Goal: Information Seeking & Learning: Understand process/instructions

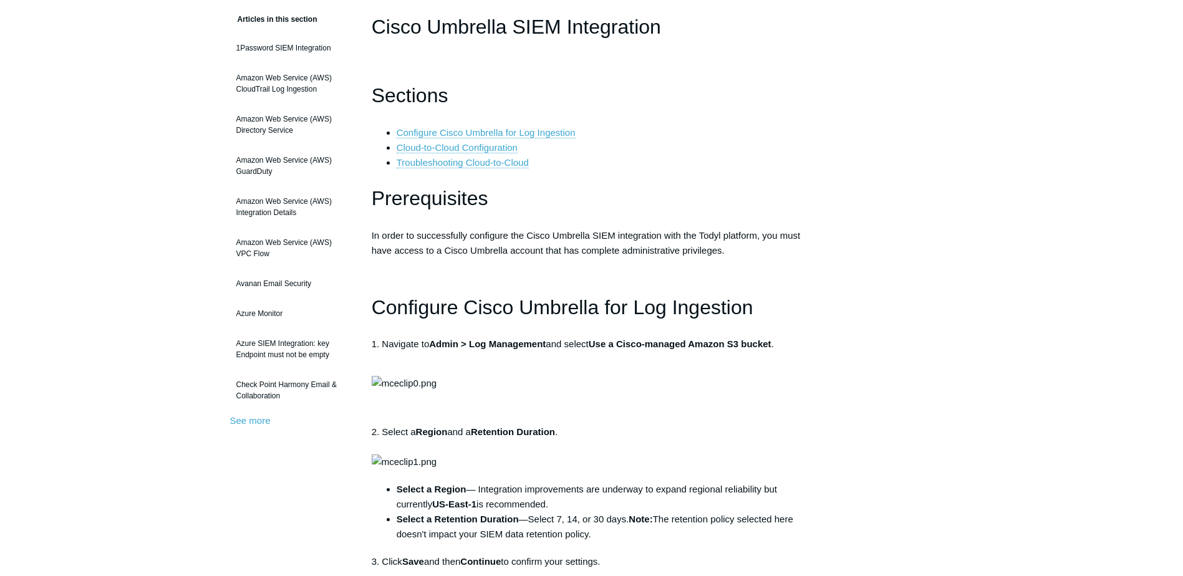
scroll to position [187, 0]
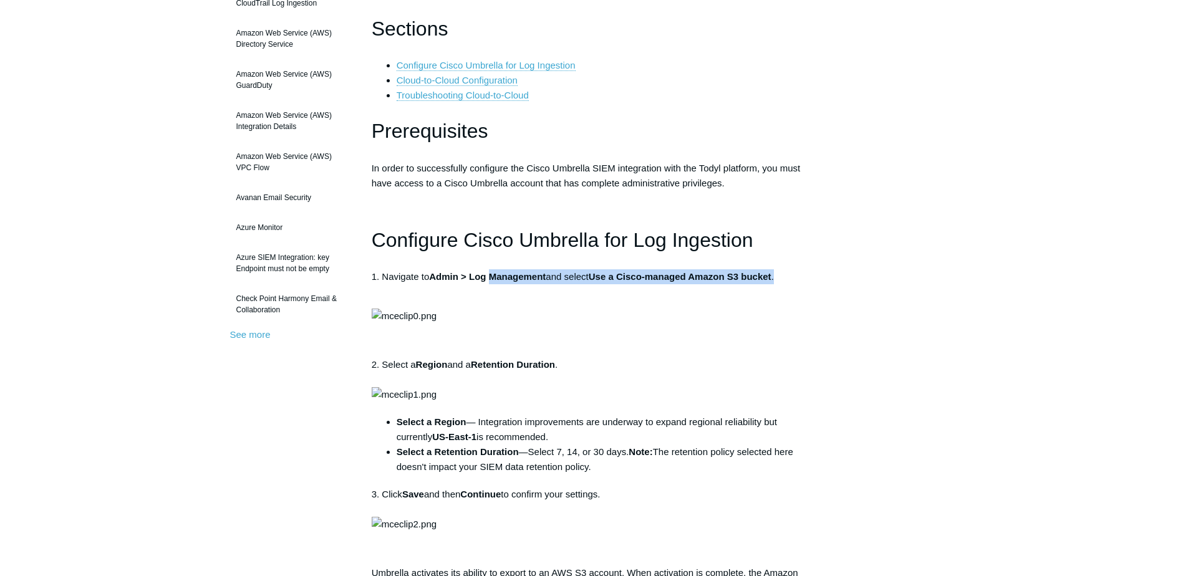
drag, startPoint x: 494, startPoint y: 277, endPoint x: 810, endPoint y: 269, distance: 315.5
click at [810, 269] on p "1. Navigate to Admin > Log Management and select Use a Cisco-managed Amazon S3 …" at bounding box center [592, 284] width 440 height 30
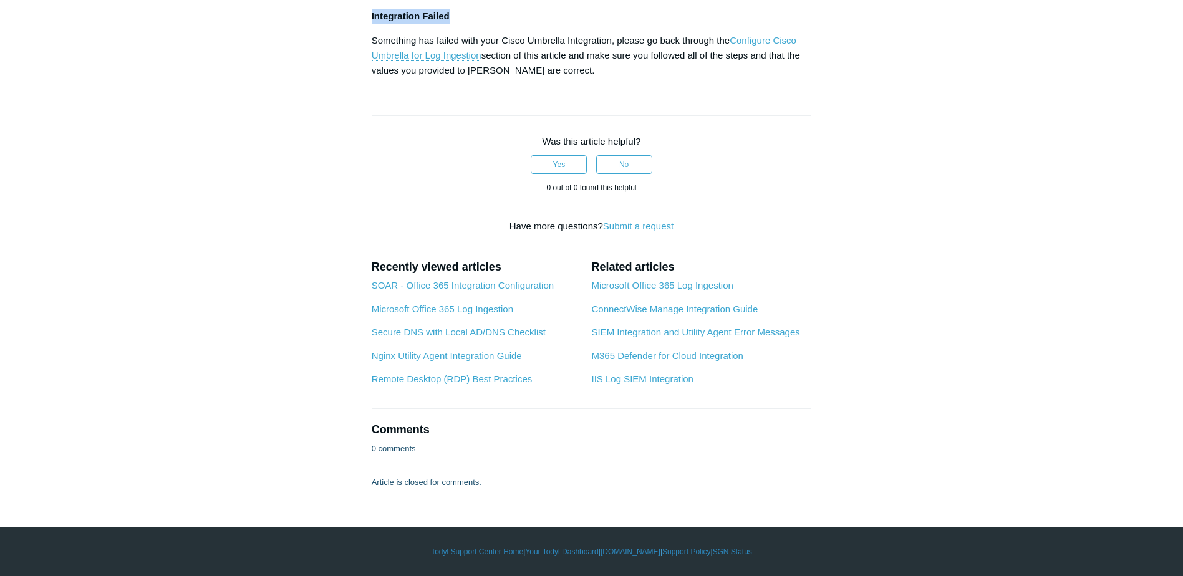
scroll to position [2494, 0]
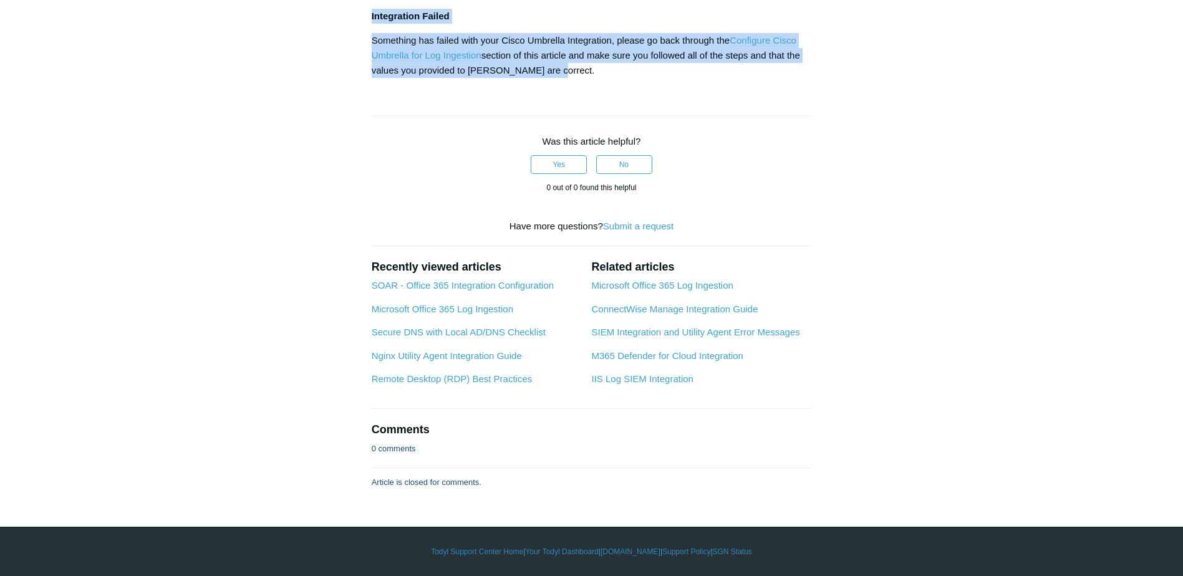
drag, startPoint x: 373, startPoint y: 238, endPoint x: 565, endPoint y: 309, distance: 204.7
copy div "Configure Cisco Umbrella for Log Ingestion 1. Navigate to Admin > Log Managemen…"
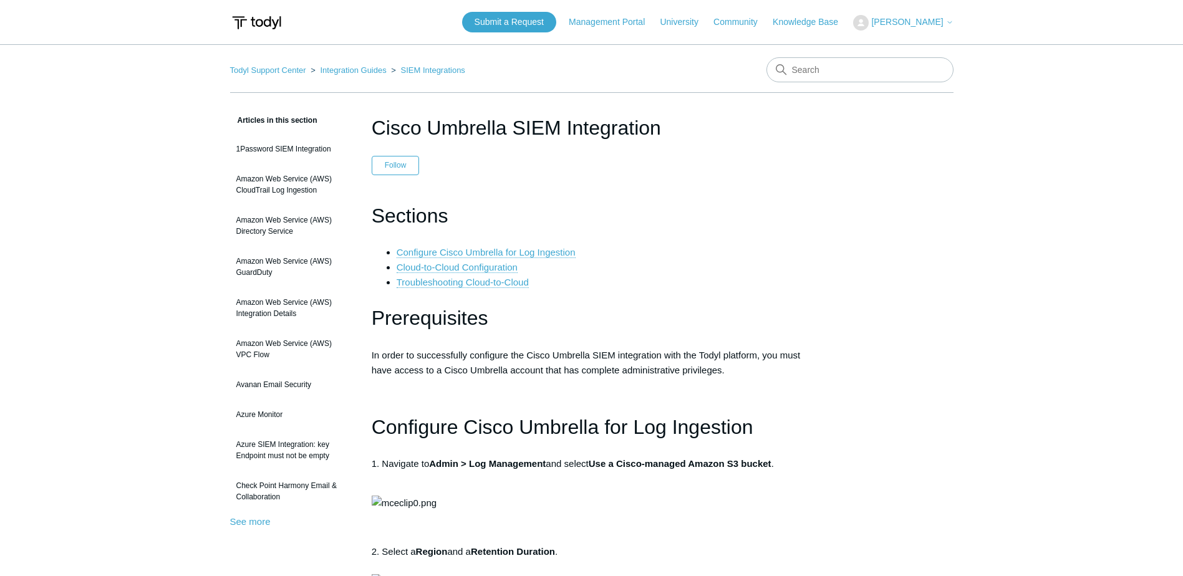
scroll to position [2182, 0]
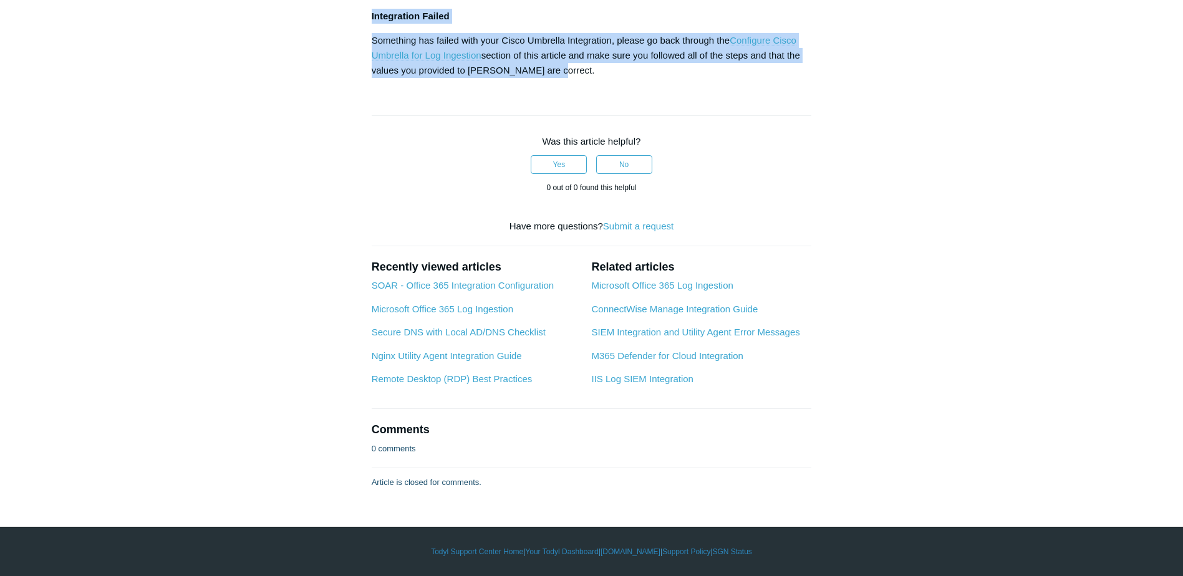
drag, startPoint x: 805, startPoint y: 207, endPoint x: 904, endPoint y: 1, distance: 228.9
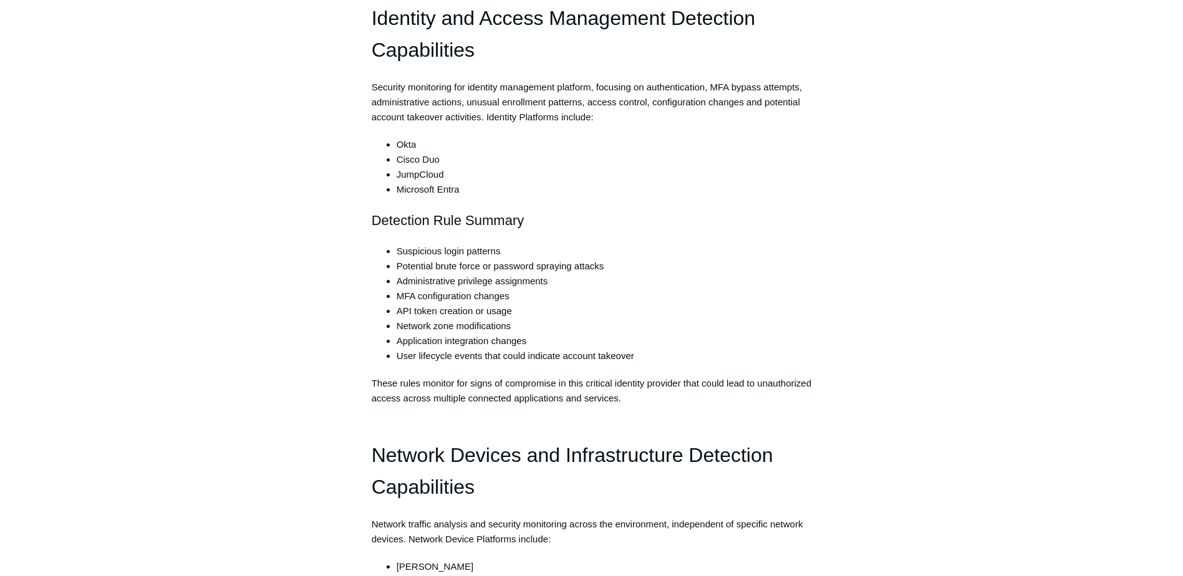
scroll to position [997, 0]
drag, startPoint x: 382, startPoint y: 400, endPoint x: 400, endPoint y: 400, distance: 18.7
click at [382, 400] on p "These rules monitor for signs of compromise in this critical identity provider …" at bounding box center [592, 390] width 440 height 30
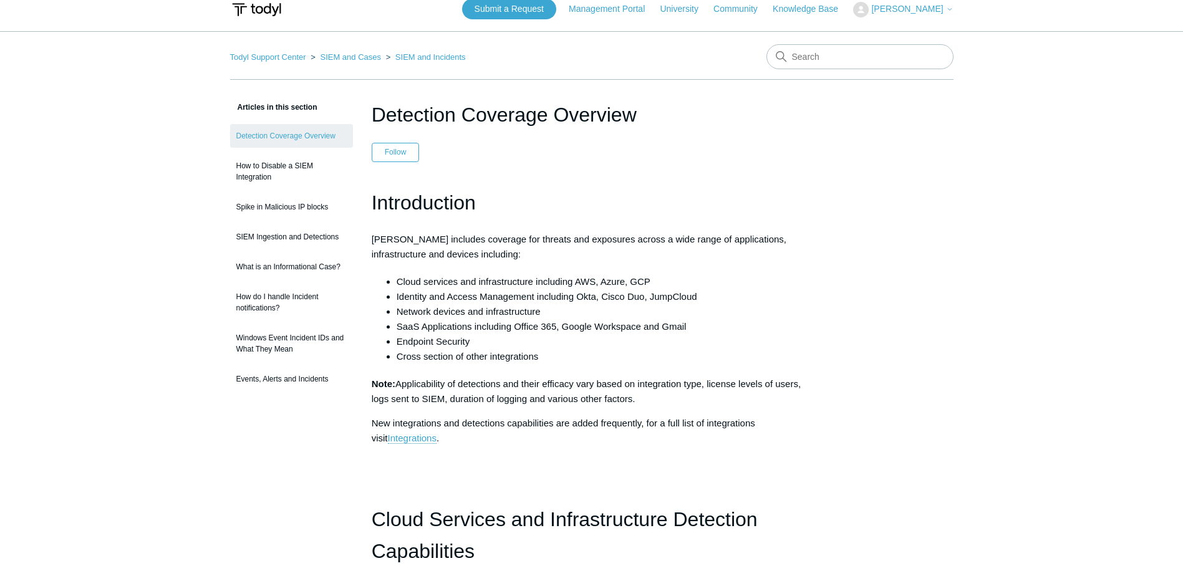
scroll to position [0, 0]
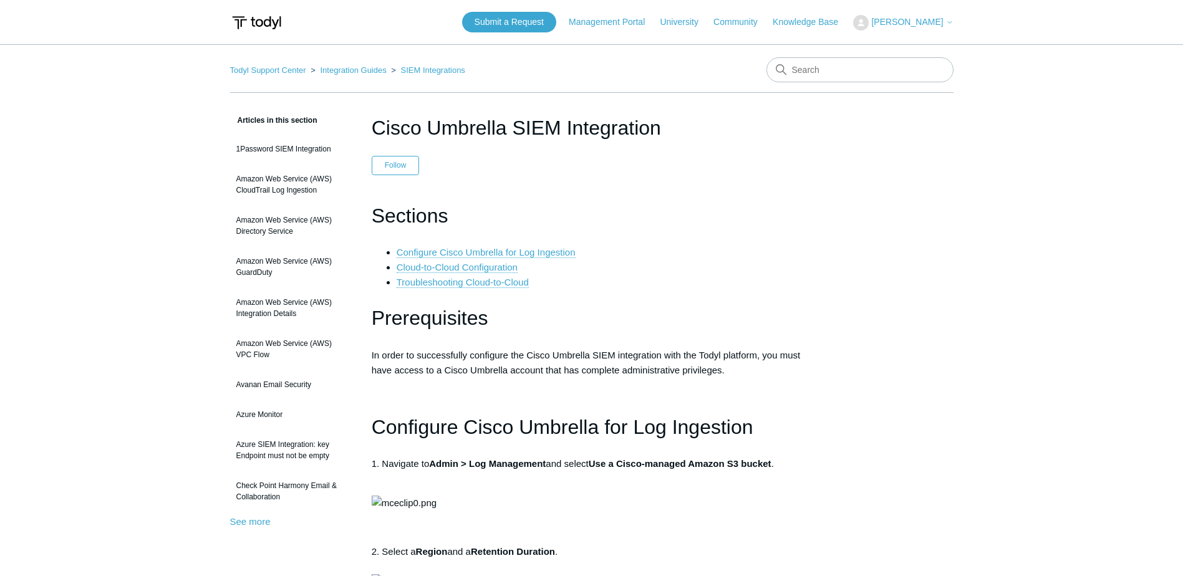
scroll to position [2182, 0]
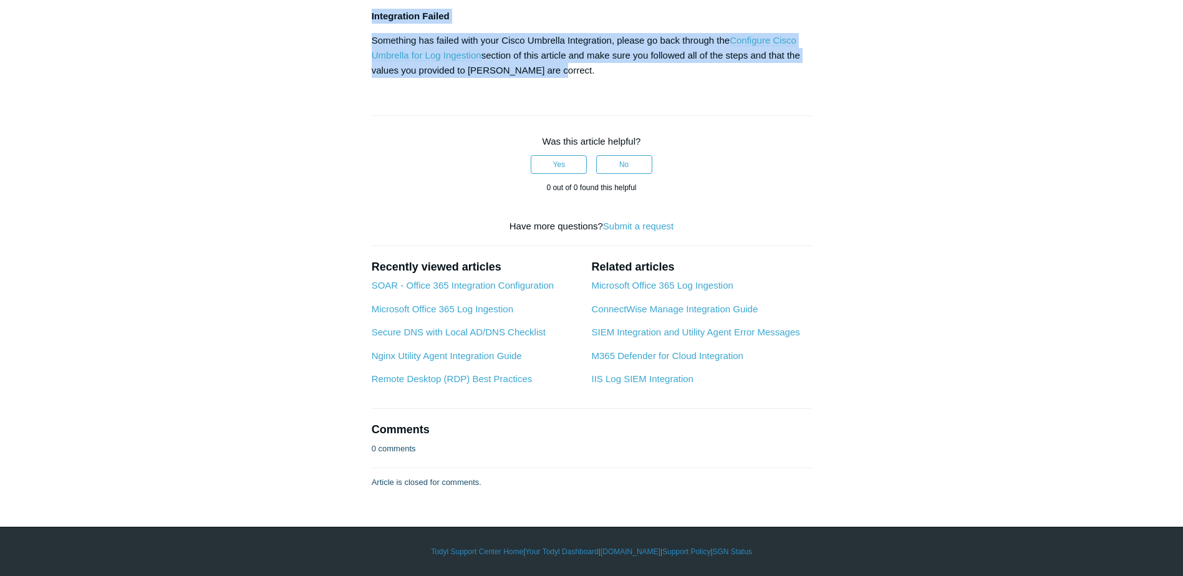
drag, startPoint x: 803, startPoint y: 336, endPoint x: 790, endPoint y: 265, distance: 72.3
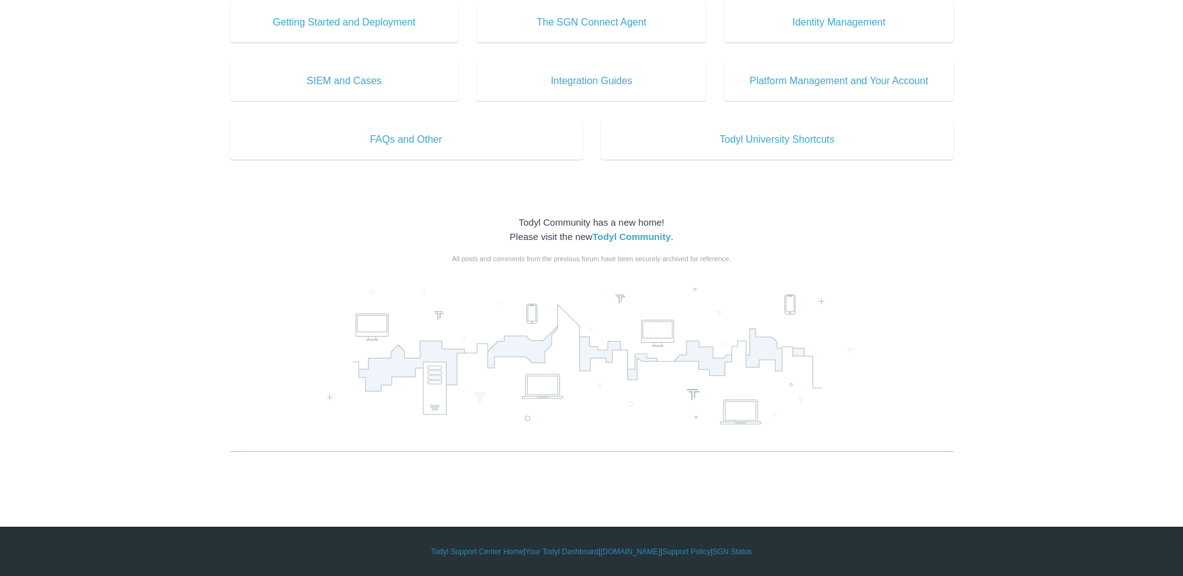
scroll to position [322, 0]
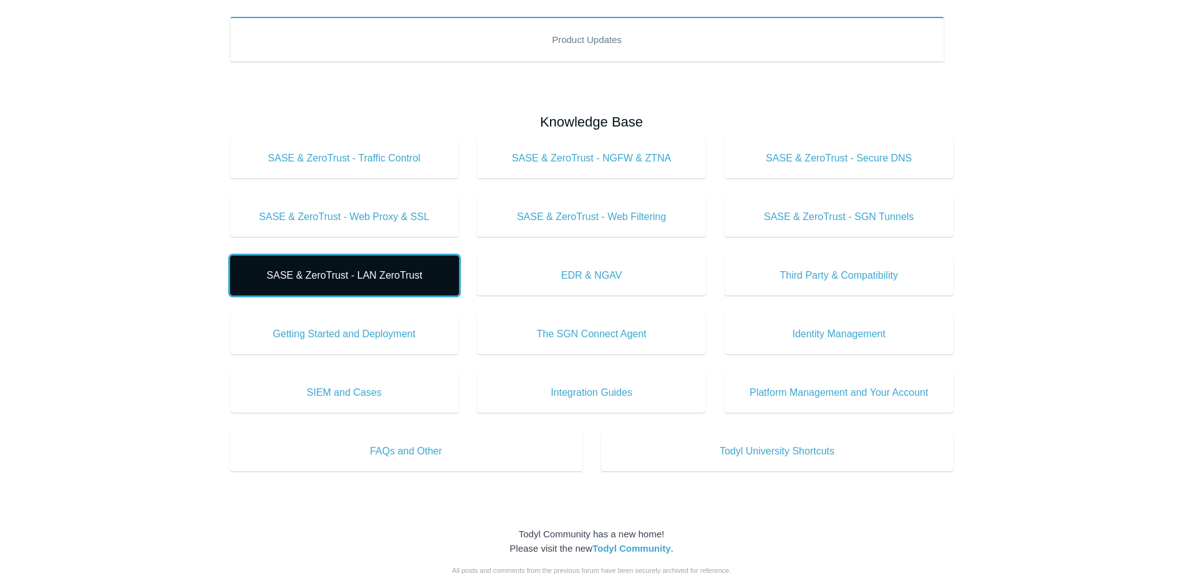
click at [352, 279] on span "SASE & ZeroTrust - LAN ZeroTrust" at bounding box center [344, 275] width 191 height 15
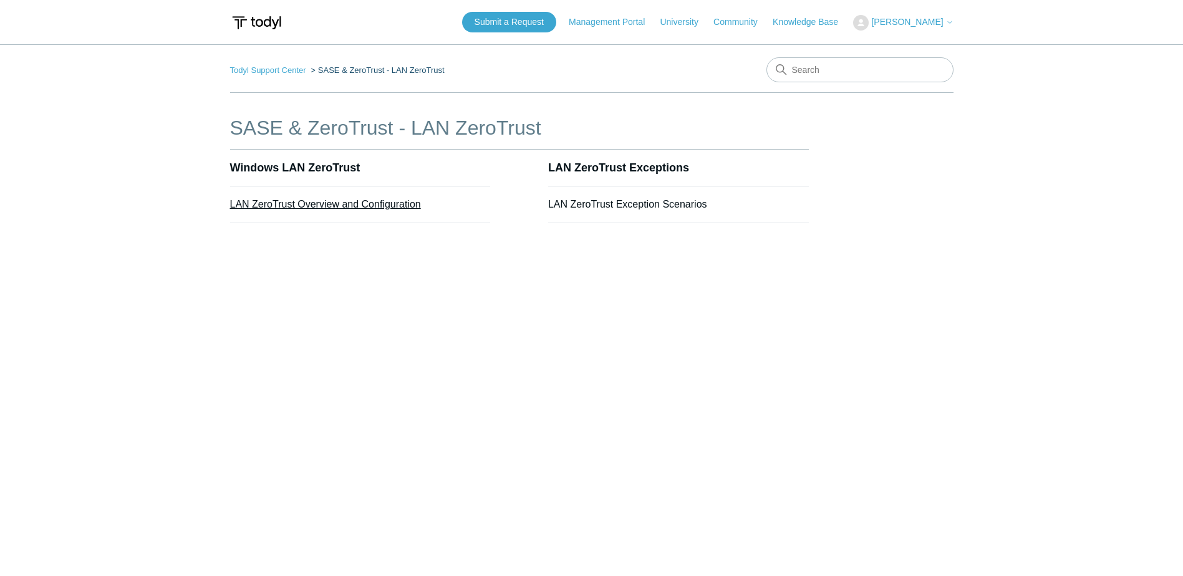
click at [329, 202] on link "LAN ZeroTrust Overview and Configuration" at bounding box center [325, 204] width 191 height 11
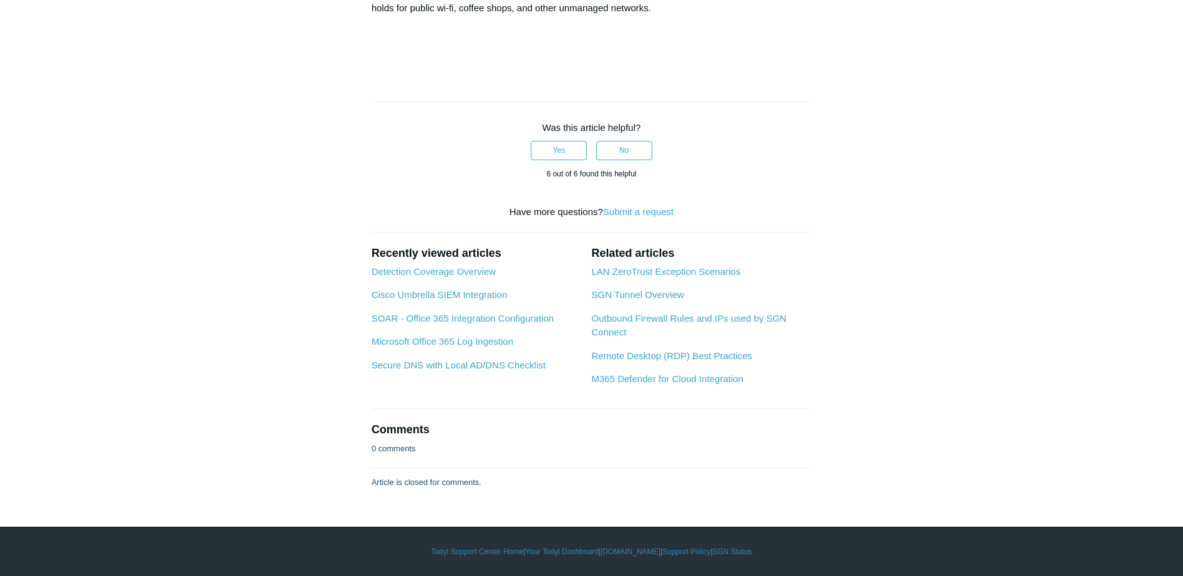
scroll to position [2930, 0]
